Goal: Information Seeking & Learning: Understand process/instructions

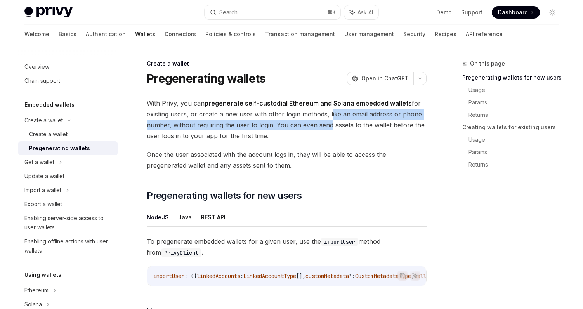
drag, startPoint x: 329, startPoint y: 112, endPoint x: 328, endPoint y: 125, distance: 12.8
click at [328, 125] on span "With Privy, you can pregenerate self-custodial Ethereum and Solana embedded wal…" at bounding box center [287, 119] width 280 height 43
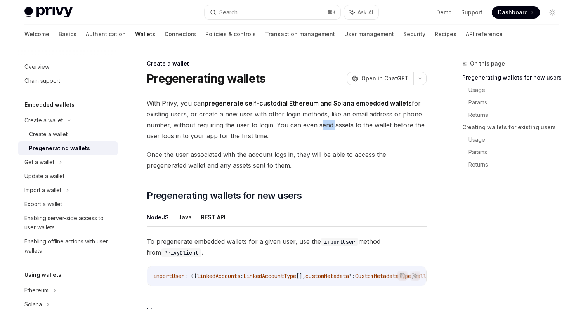
click at [328, 125] on span "With Privy, you can pregenerate self-custodial Ethereum and Solana embedded wal…" at bounding box center [287, 119] width 280 height 43
drag, startPoint x: 275, startPoint y: 122, endPoint x: 276, endPoint y: 139, distance: 16.7
click at [276, 139] on span "With Privy, you can pregenerate self-custodial Ethereum and Solana embedded wal…" at bounding box center [287, 119] width 280 height 43
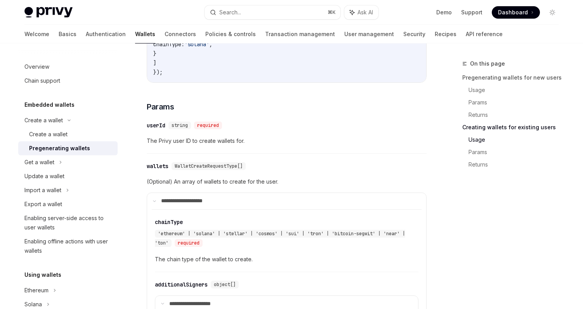
scroll to position [1152, 0]
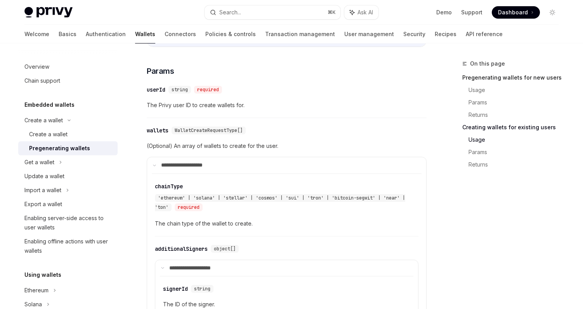
click at [497, 78] on link "Pregenerating wallets for new users" at bounding box center [513, 77] width 102 height 12
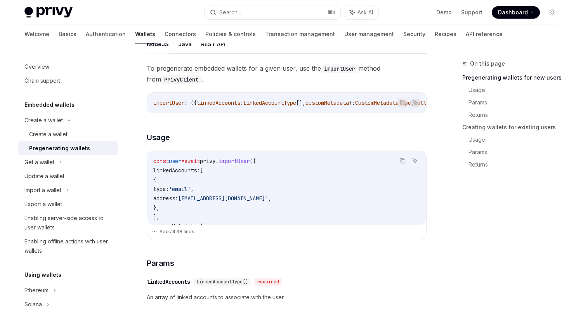
scroll to position [175, 0]
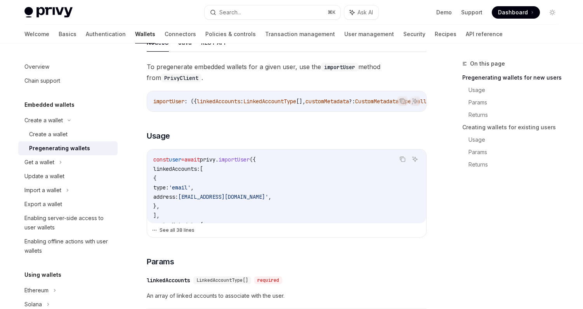
click at [182, 230] on button "See all 38 lines" at bounding box center [287, 230] width 270 height 11
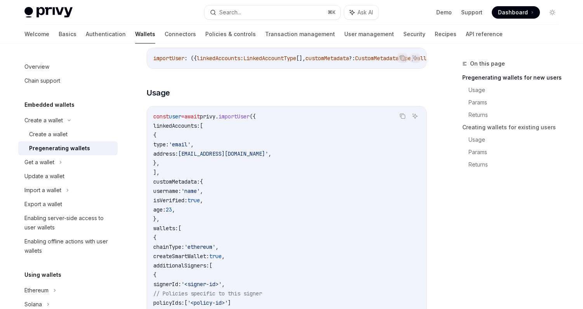
scroll to position [227, 0]
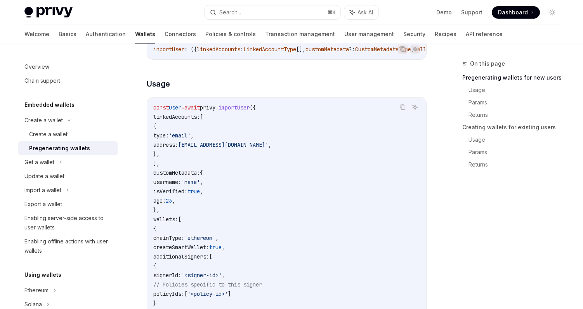
drag, startPoint x: 177, startPoint y: 167, endPoint x: 165, endPoint y: 118, distance: 50.3
click at [165, 118] on code "const user = await privy . importUser ({ linkedAccounts: [ { type: 'email' , ad…" at bounding box center [286, 280] width 267 height 354
copy code "linkedAccounts: [ { type: 'email' , address: [EMAIL_ADDRESS][DOMAIN_NAME]' , },…"
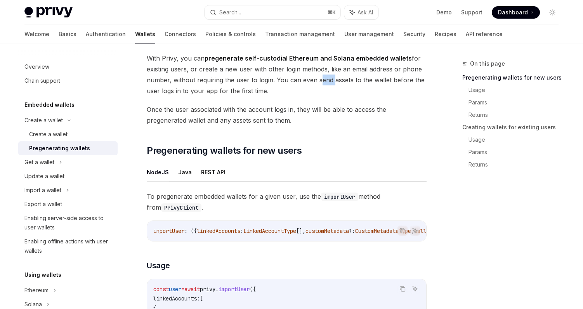
scroll to position [0, 0]
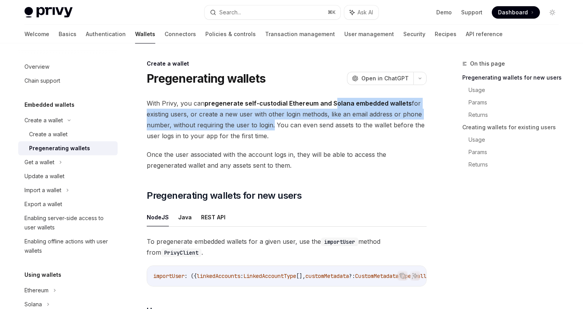
drag, startPoint x: 335, startPoint y: 102, endPoint x: 271, endPoint y: 125, distance: 68.1
click at [271, 125] on span "With Privy, you can pregenerate self-custodial Ethereum and Solana embedded wal…" at bounding box center [287, 119] width 280 height 43
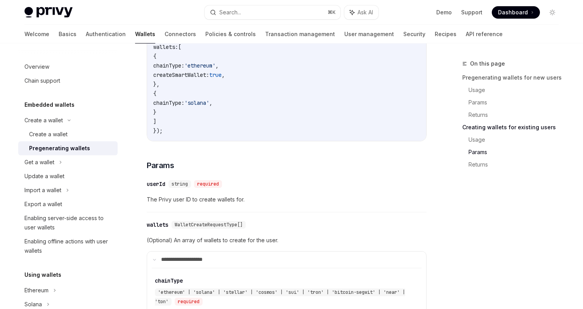
scroll to position [1397, 0]
